Goal: Information Seeking & Learning: Compare options

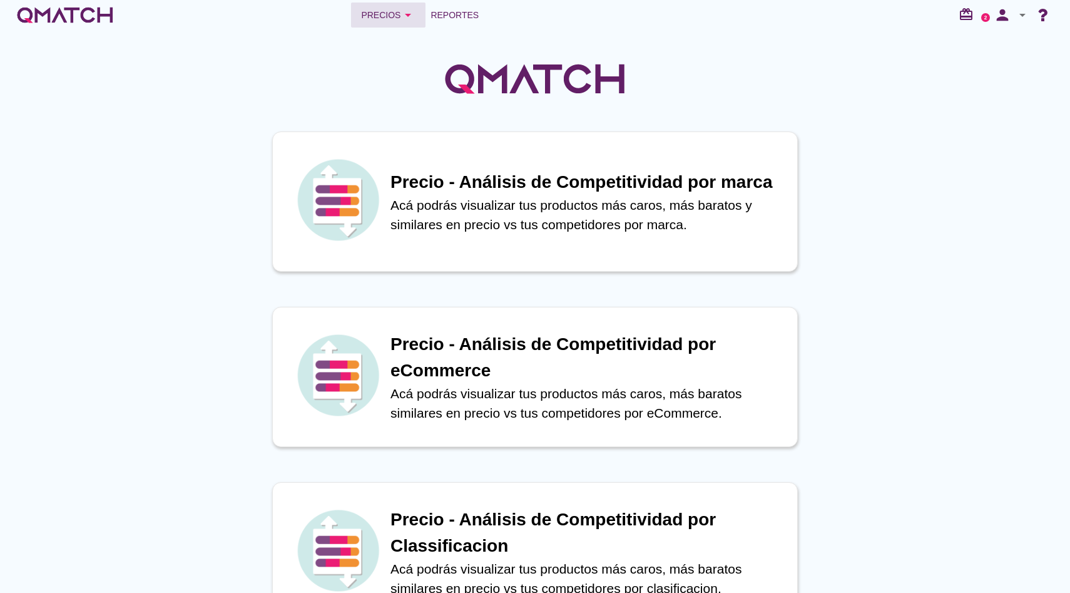
click at [385, 14] on div "Precios arrow_drop_down" at bounding box center [388, 15] width 54 height 15
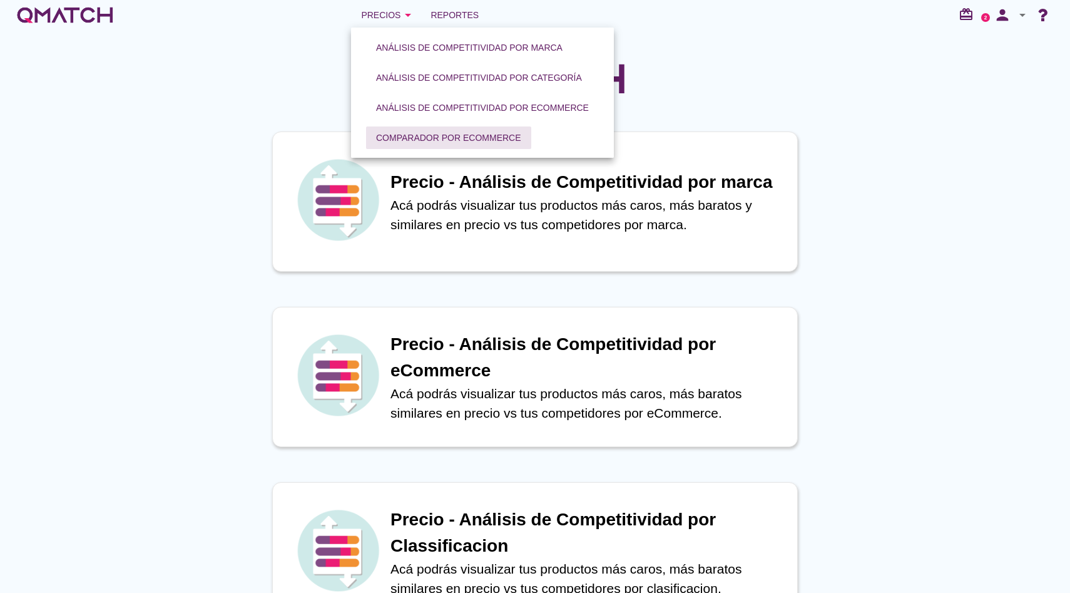
click at [444, 132] on div "Comparador por eCommerce" at bounding box center [448, 137] width 145 height 13
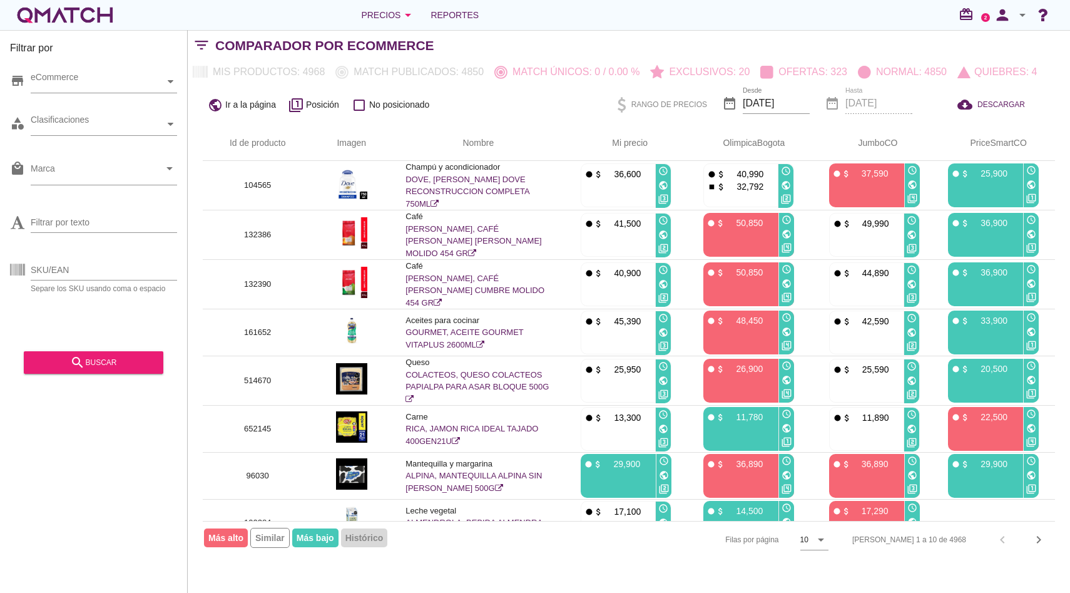
click at [711, 24] on div "Precios arrow_drop_down Reportes redeem 2 person arrow_drop_down" at bounding box center [535, 15] width 1040 height 25
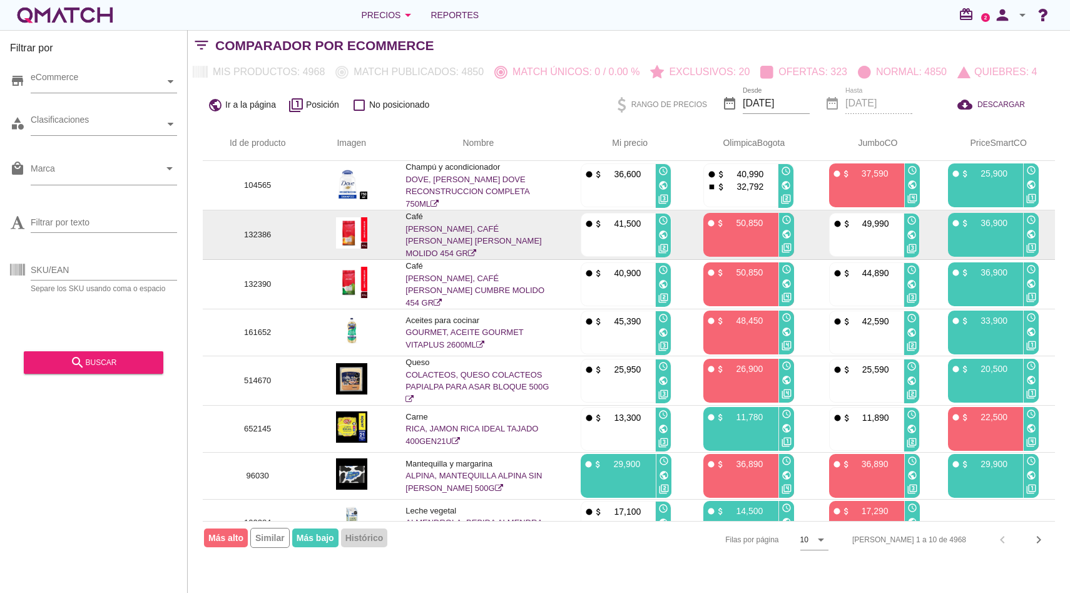
click at [451, 243] on link "JUAN VALDEZ, CAFÉ JUAN VALDEZ COLINA MOLIDO 454 GR" at bounding box center [473, 241] width 136 height 34
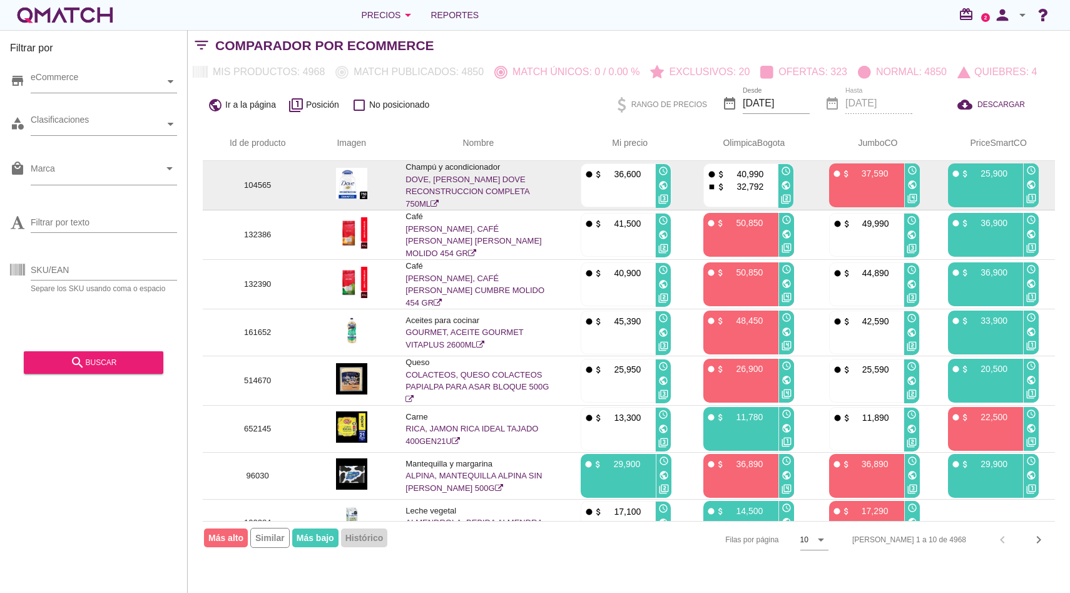
click at [466, 185] on td "Champú y acondicionador DOVE, SHAMPOO DOVE RECONSTRUCCION COMPLETA 750ML" at bounding box center [477, 185] width 175 height 49
click at [441, 179] on link "DOVE, SHAMPOO DOVE RECONSTRUCCION COMPLETA 750ML" at bounding box center [467, 192] width 124 height 34
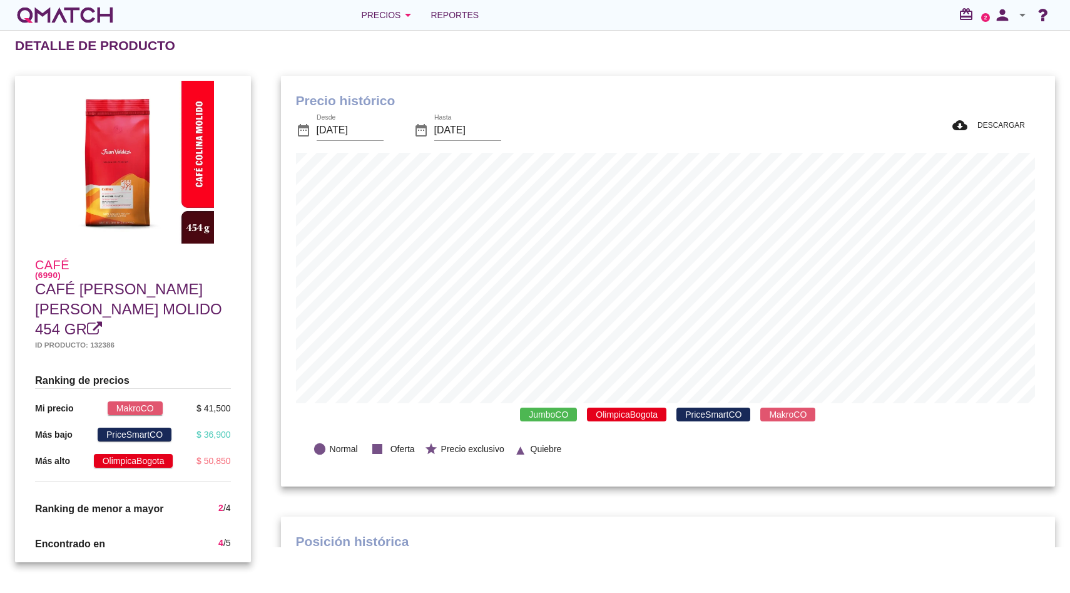
scroll to position [365, 769]
click at [606, 409] on span "OlimpicaBogota" at bounding box center [626, 414] width 79 height 14
click at [711, 415] on span "PriceSmartCO" at bounding box center [713, 414] width 74 height 14
click at [783, 417] on span "MakroCO" at bounding box center [787, 414] width 55 height 14
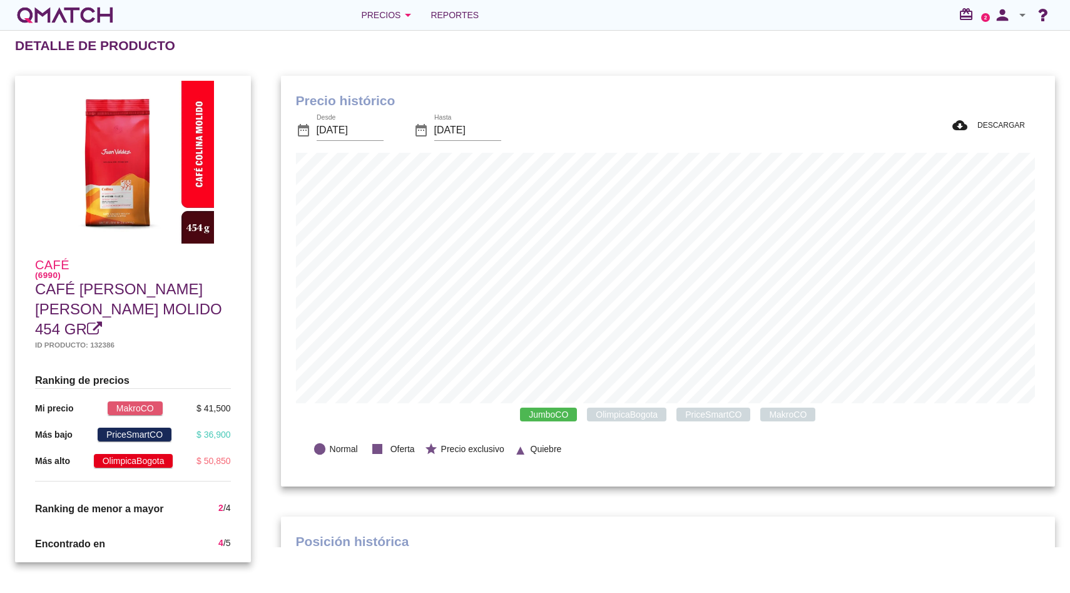
click at [608, 417] on span "OlimpicaBogota" at bounding box center [626, 414] width 79 height 14
click at [683, 419] on span "PriceSmartCO" at bounding box center [713, 414] width 74 height 14
click at [377, 17] on div "Precios arrow_drop_down" at bounding box center [388, 15] width 54 height 15
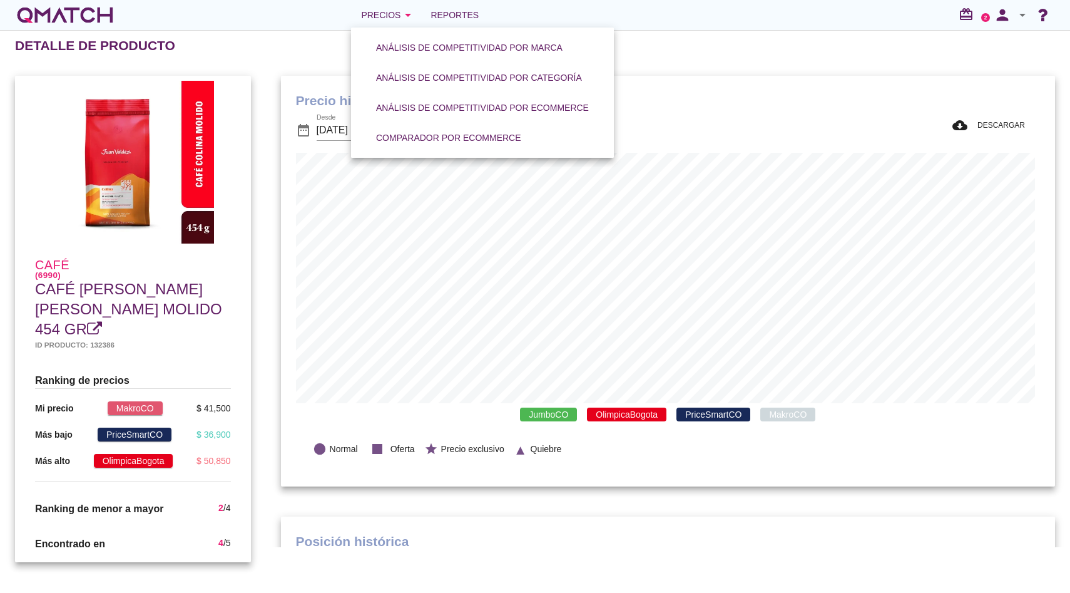
click at [447, 149] on link "Comparador por eCommerce" at bounding box center [448, 138] width 175 height 30
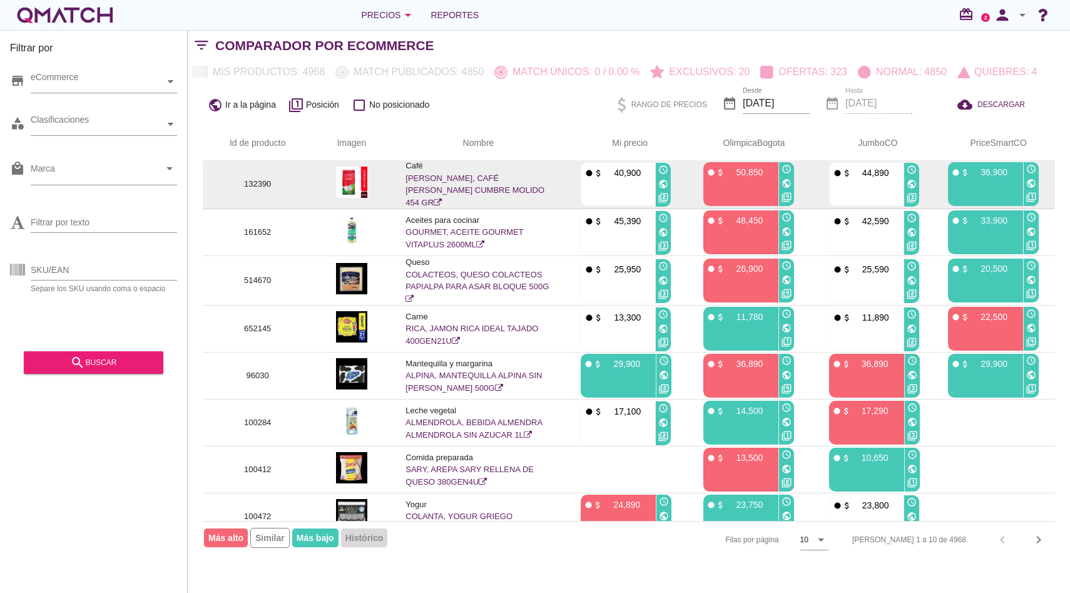
scroll to position [114, 0]
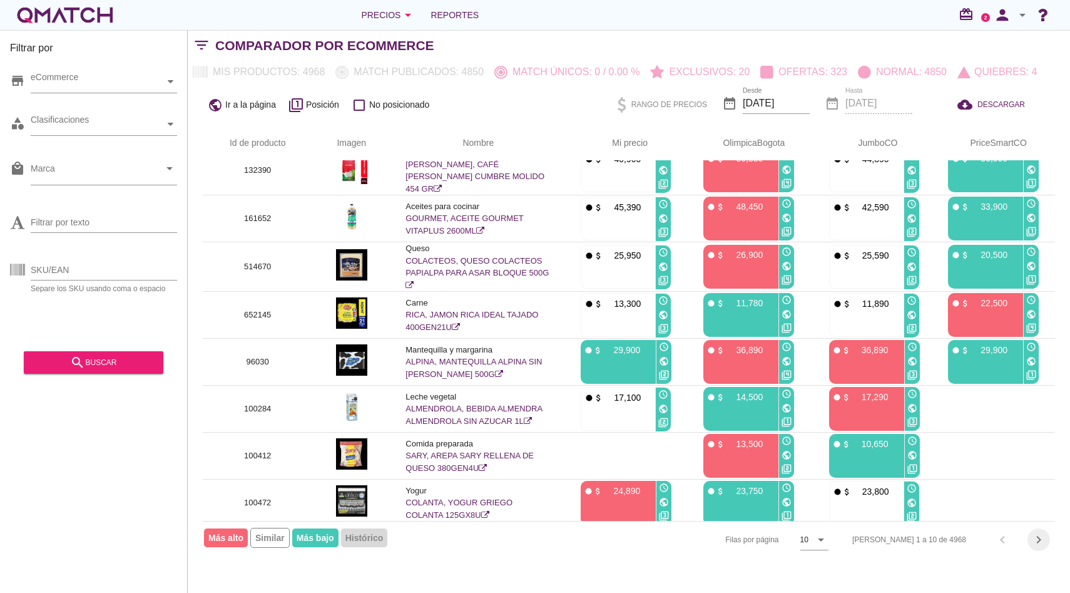
click at [1037, 534] on icon "chevron_right" at bounding box center [1038, 539] width 15 height 15
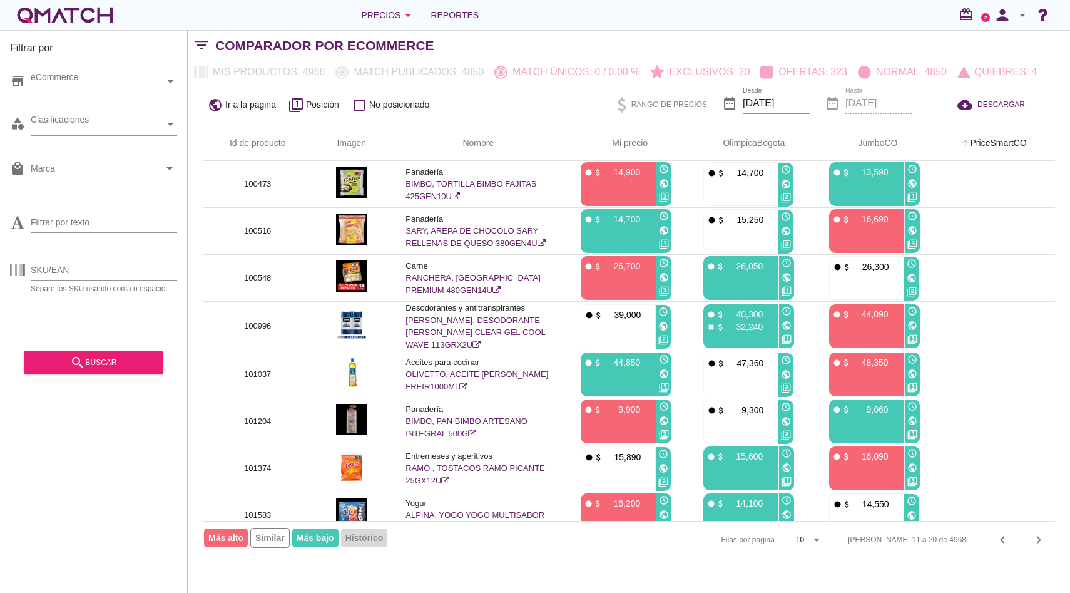
scroll to position [111, 0]
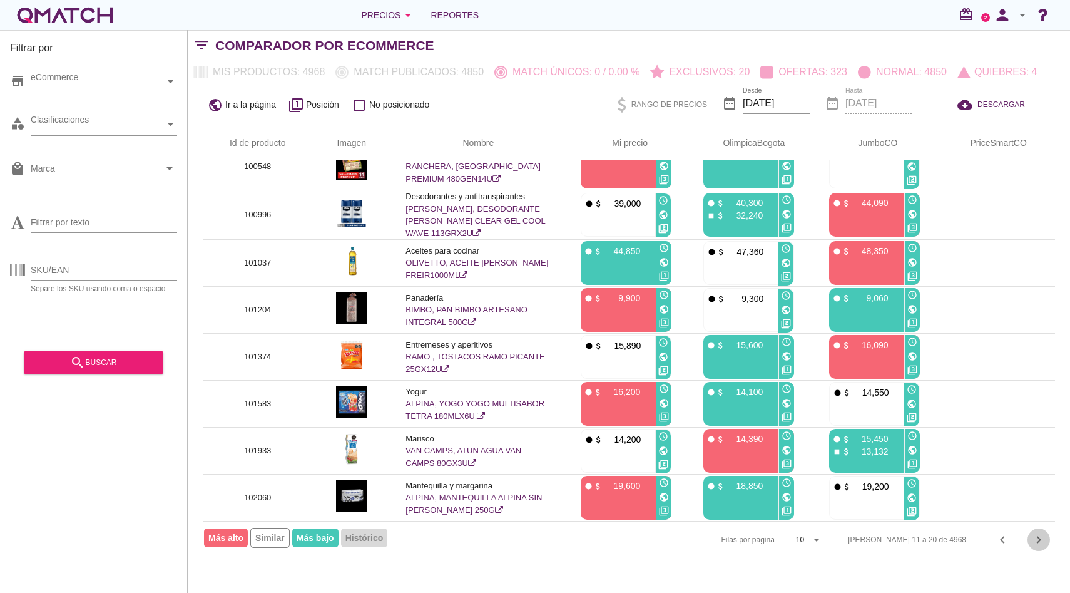
click at [1037, 544] on icon "chevron_right" at bounding box center [1038, 539] width 15 height 15
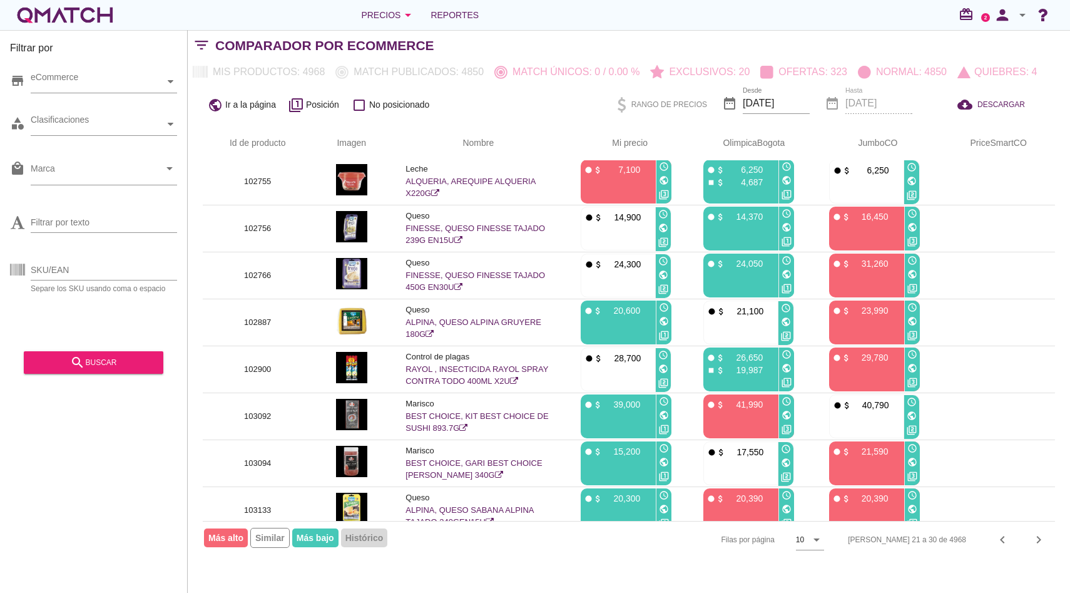
scroll to position [0, 0]
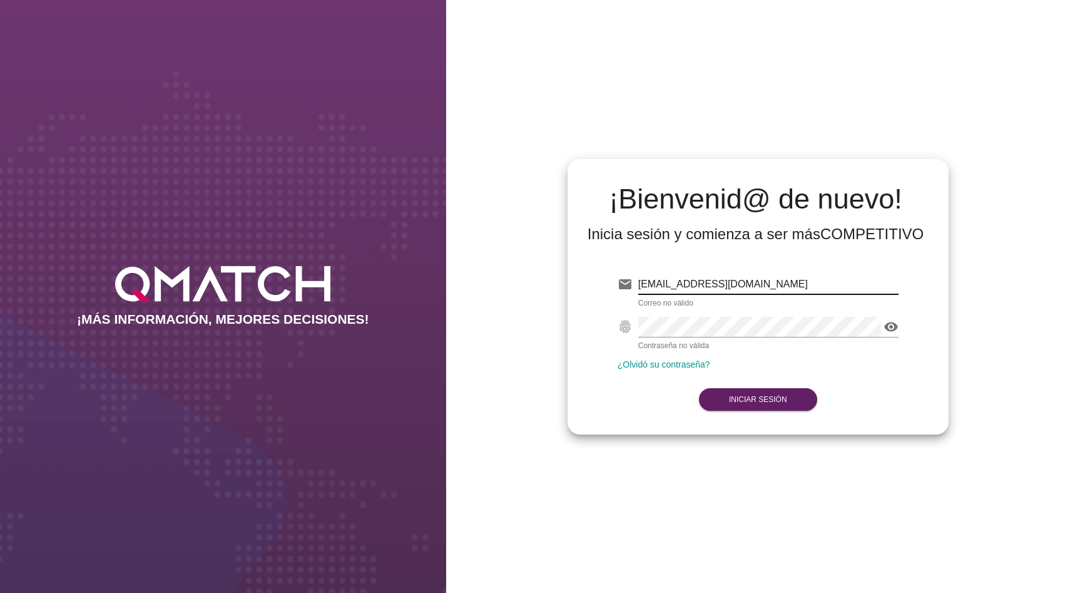
click at [697, 280] on input "[EMAIL_ADDRESS][DOMAIN_NAME]" at bounding box center [768, 284] width 260 height 20
type input "[EMAIL_ADDRESS][DOMAIN_NAME]"
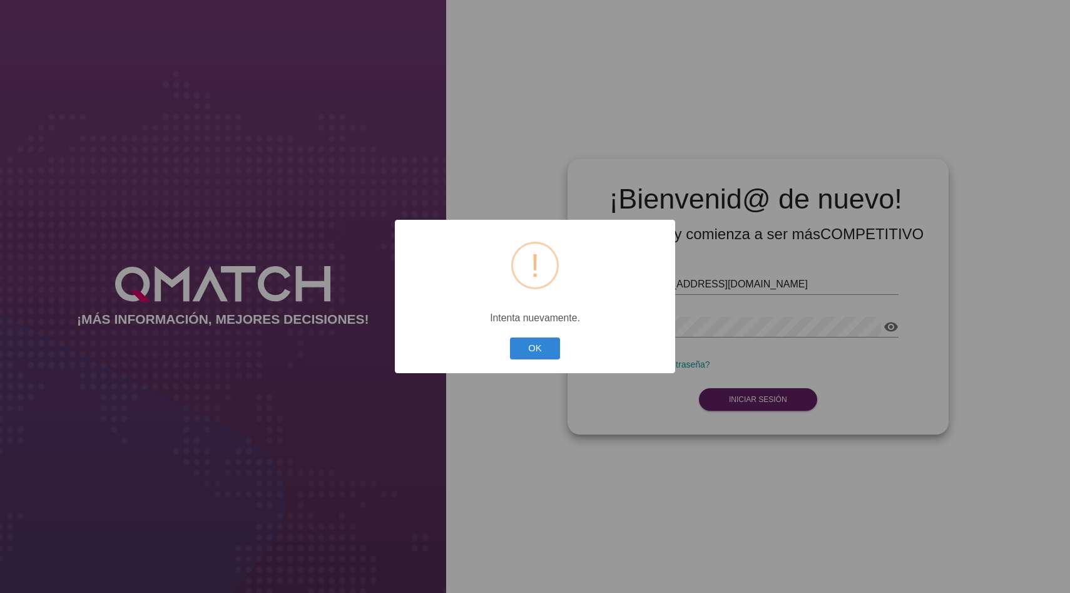
click at [510, 337] on button "OK" at bounding box center [535, 348] width 51 height 22
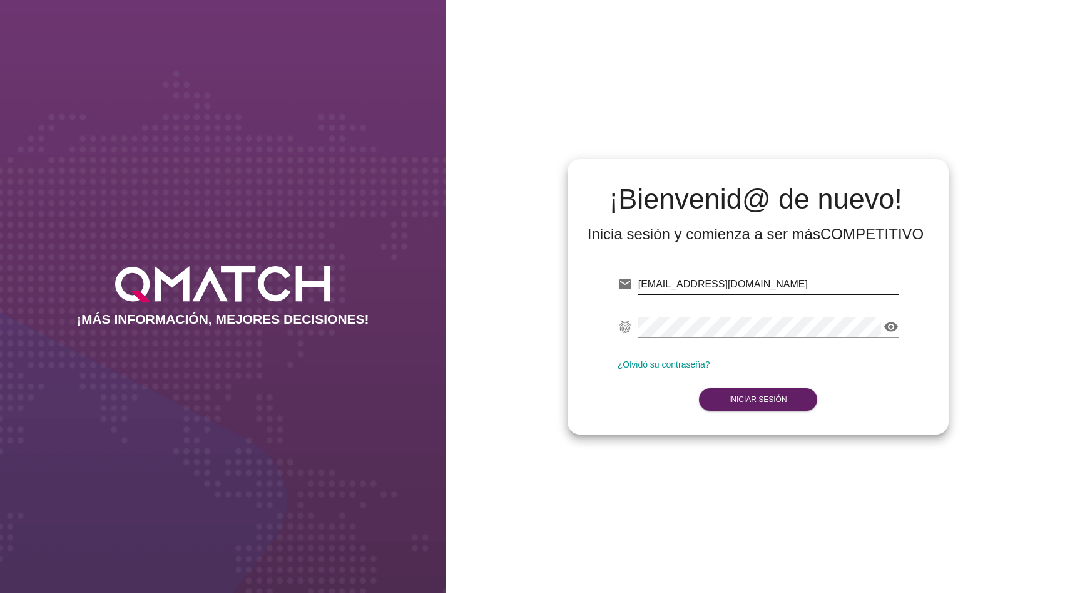
type input "[EMAIL_ADDRESS][DOMAIN_NAME]"
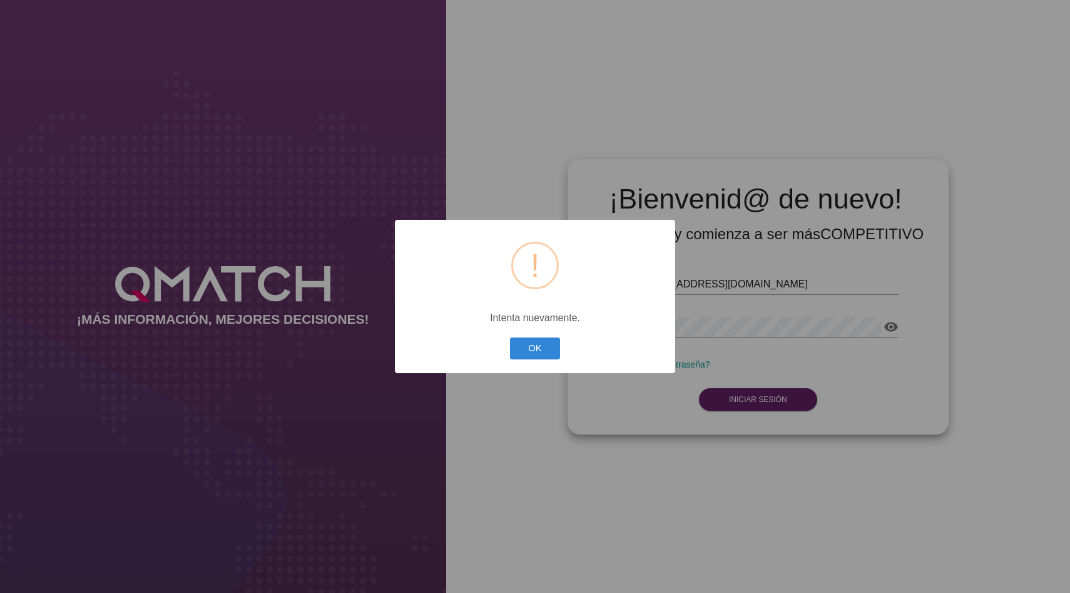
click at [510, 337] on button "OK" at bounding box center [535, 348] width 51 height 22
